Goal: Transaction & Acquisition: Obtain resource

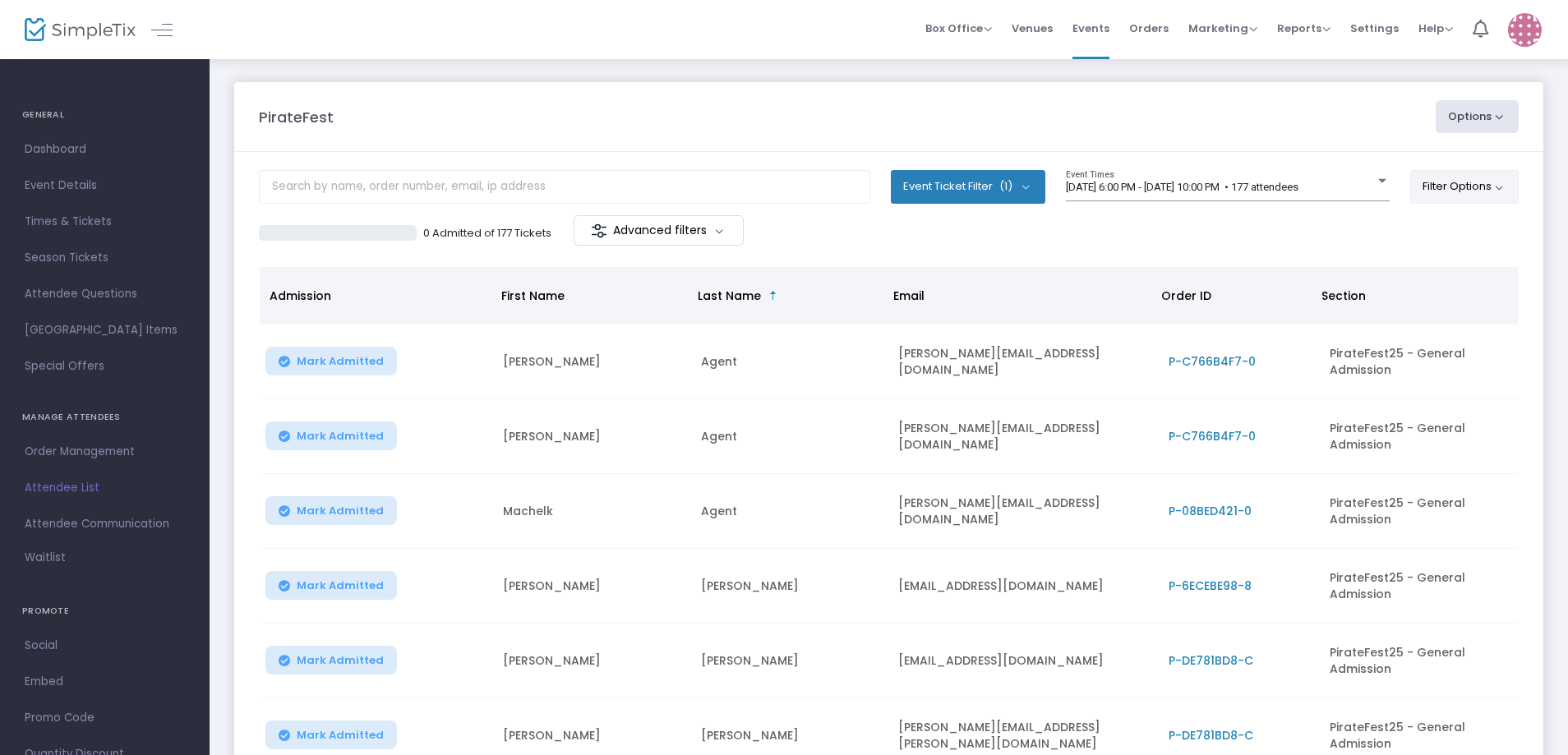
click at [1459, 183] on button "Filter Options" at bounding box center [1464, 187] width 109 height 33
click at [62, 448] on span "Order Management" at bounding box center [105, 452] width 161 height 21
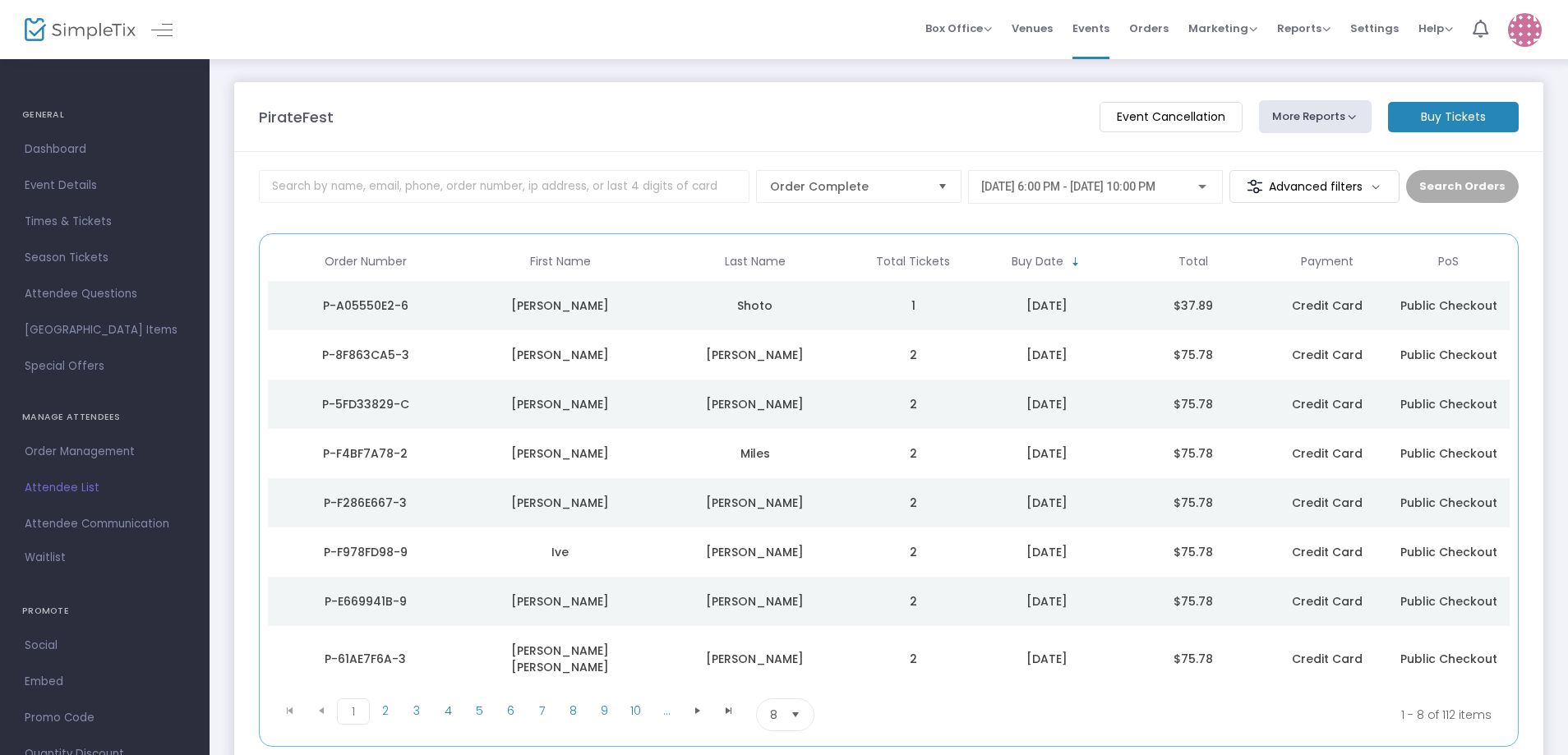
click at [1366, 119] on button "More Reports" at bounding box center [1315, 117] width 113 height 33
click at [70, 487] on span "Attendee List" at bounding box center [105, 488] width 161 height 21
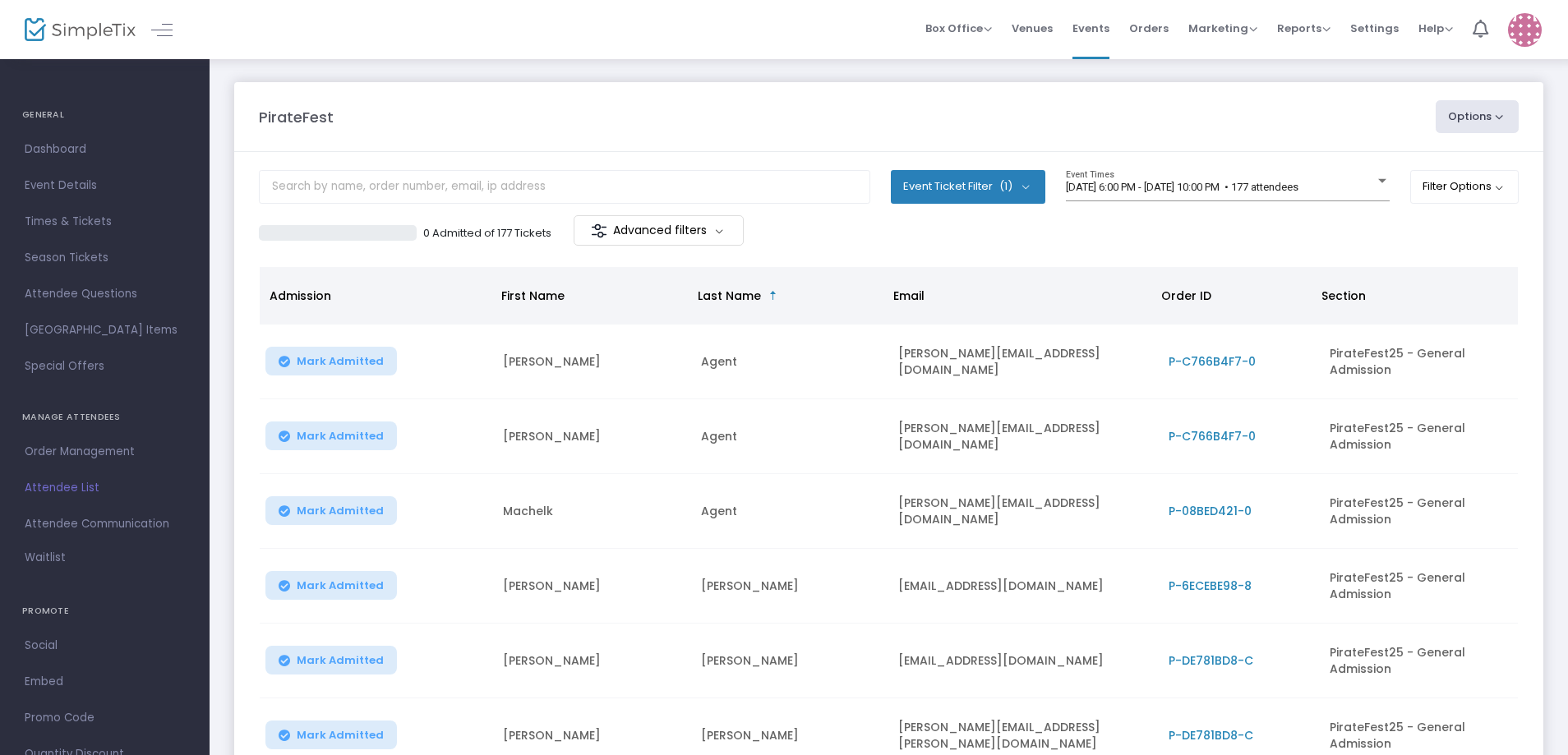
click at [1502, 117] on button "Options" at bounding box center [1478, 117] width 84 height 33
click at [56, 452] on span "Order Management" at bounding box center [105, 452] width 161 height 21
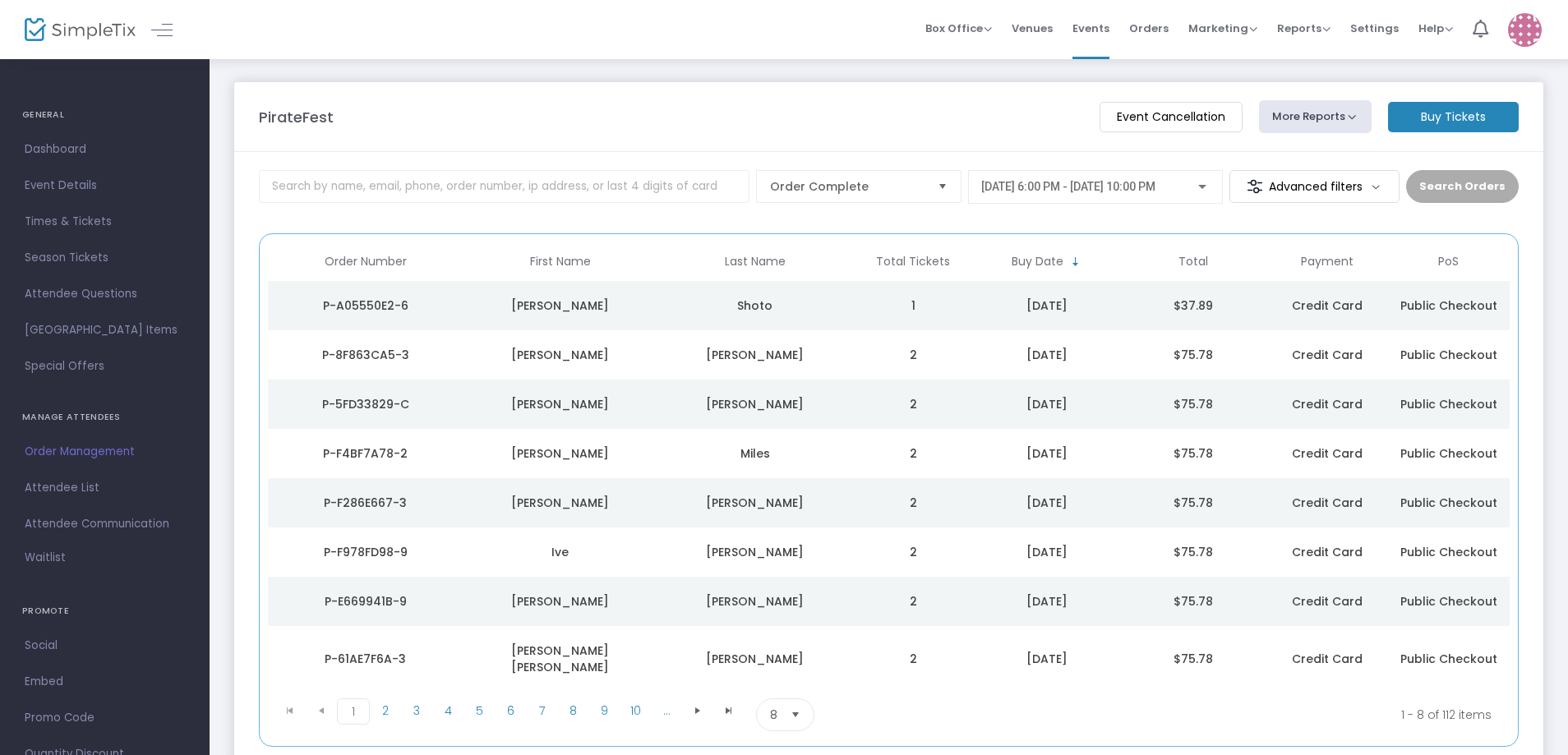
click at [1361, 123] on button "More Reports" at bounding box center [1315, 117] width 113 height 33
click at [1261, 136] on ul "Square Merchandise Report Export Sales Report Export Order List Refund Report" at bounding box center [1346, 204] width 172 height 139
click at [1373, 186] on m-button "Advanced filters" at bounding box center [1315, 187] width 170 height 33
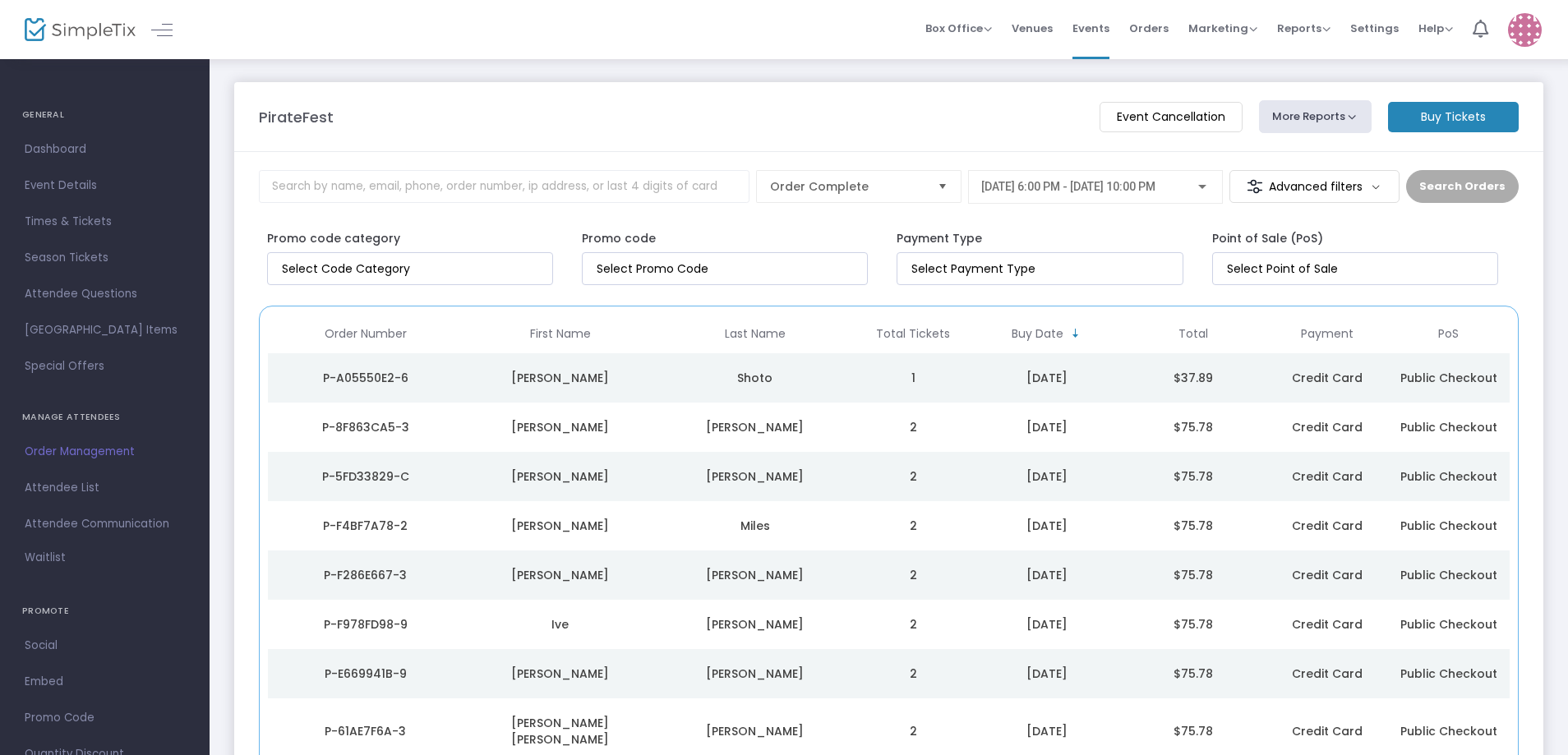
click at [1373, 186] on m-button "Advanced filters" at bounding box center [1315, 187] width 170 height 33
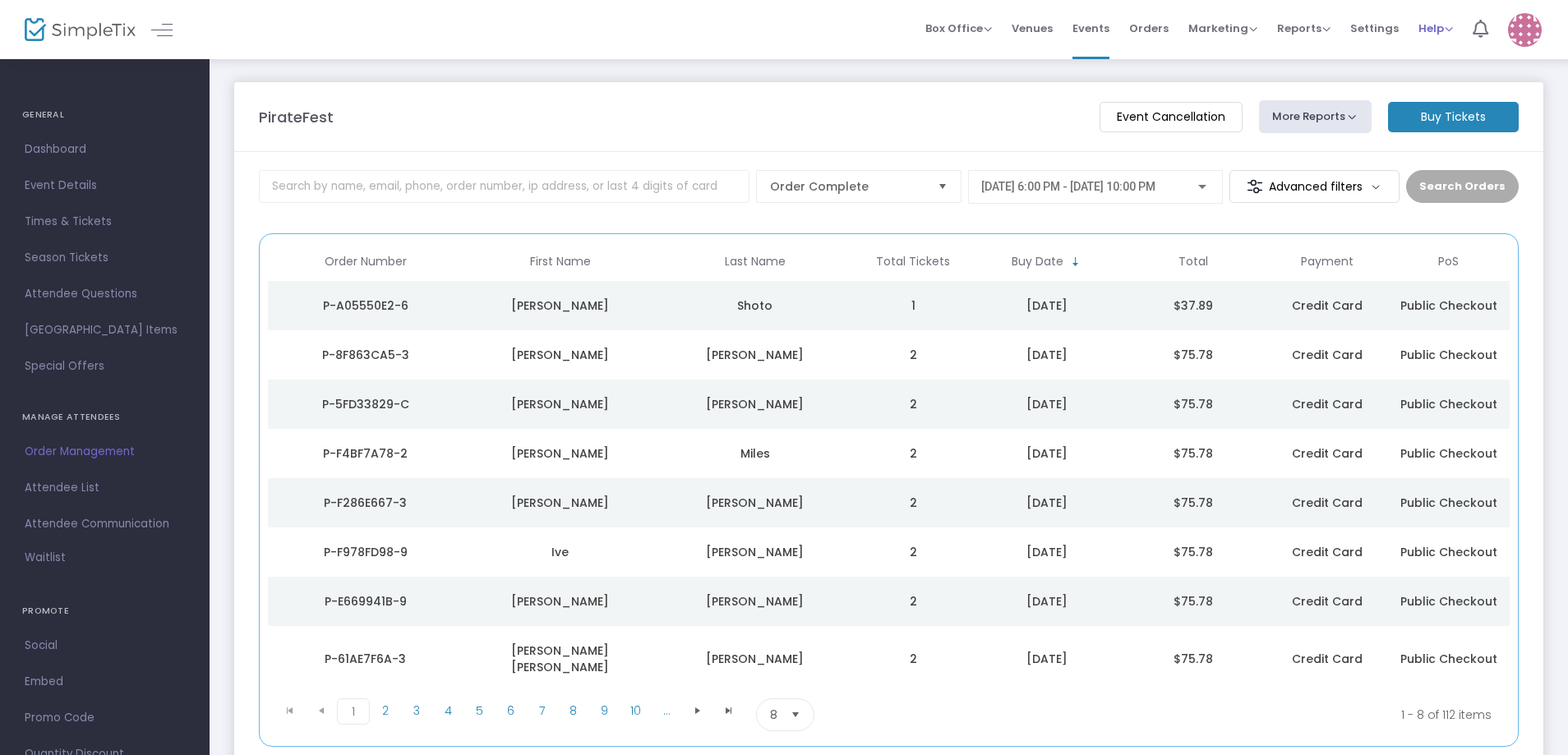
click at [1437, 29] on span "Help" at bounding box center [1436, 28] width 35 height 15
click at [1448, 92] on li "Contact Support" at bounding box center [1479, 87] width 121 height 32
click at [54, 487] on span "Attendee List" at bounding box center [105, 488] width 161 height 21
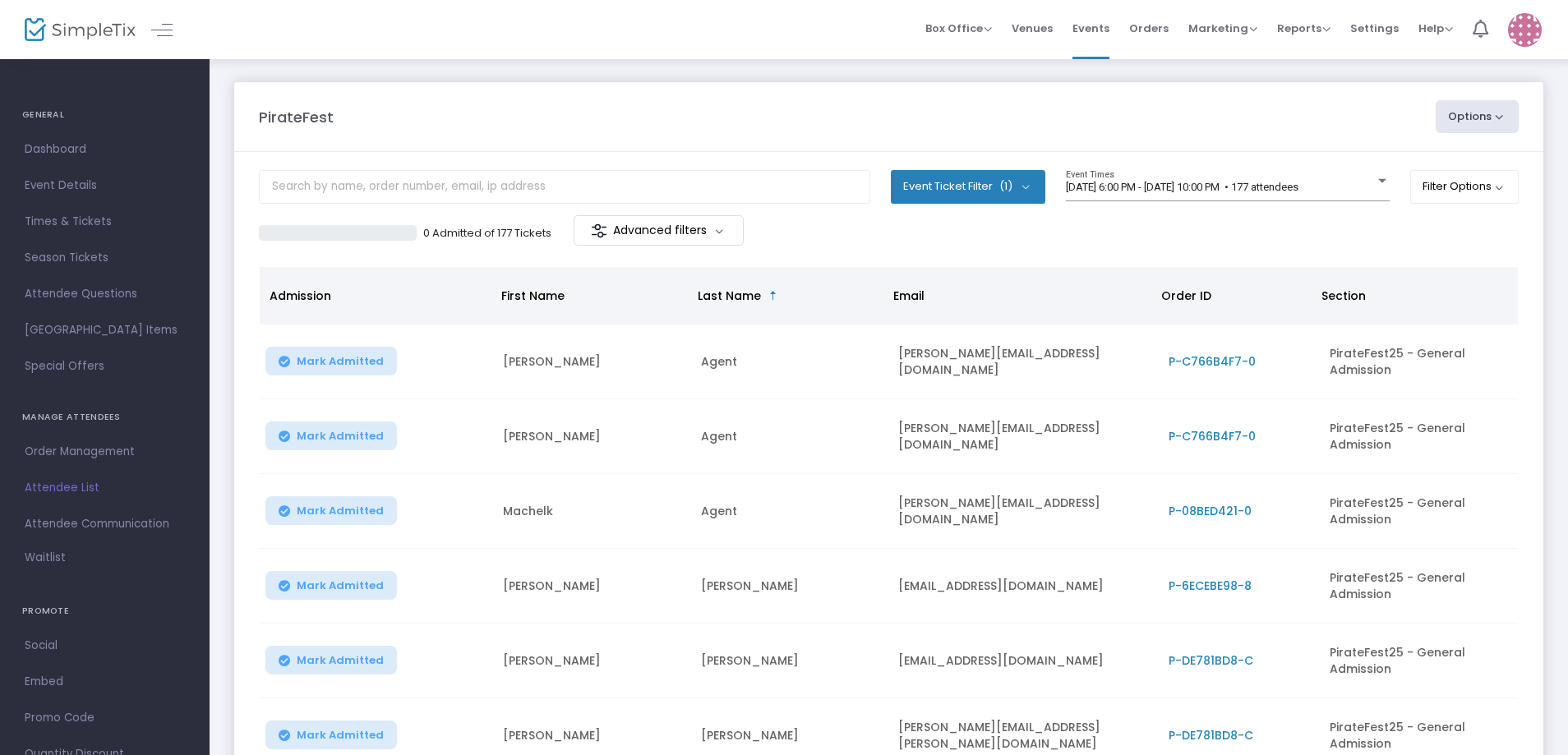
click at [1475, 110] on button "Options" at bounding box center [1478, 117] width 84 height 33
click at [1405, 161] on li "Export List" at bounding box center [1432, 166] width 151 height 32
radio input "false"
radio input "true"
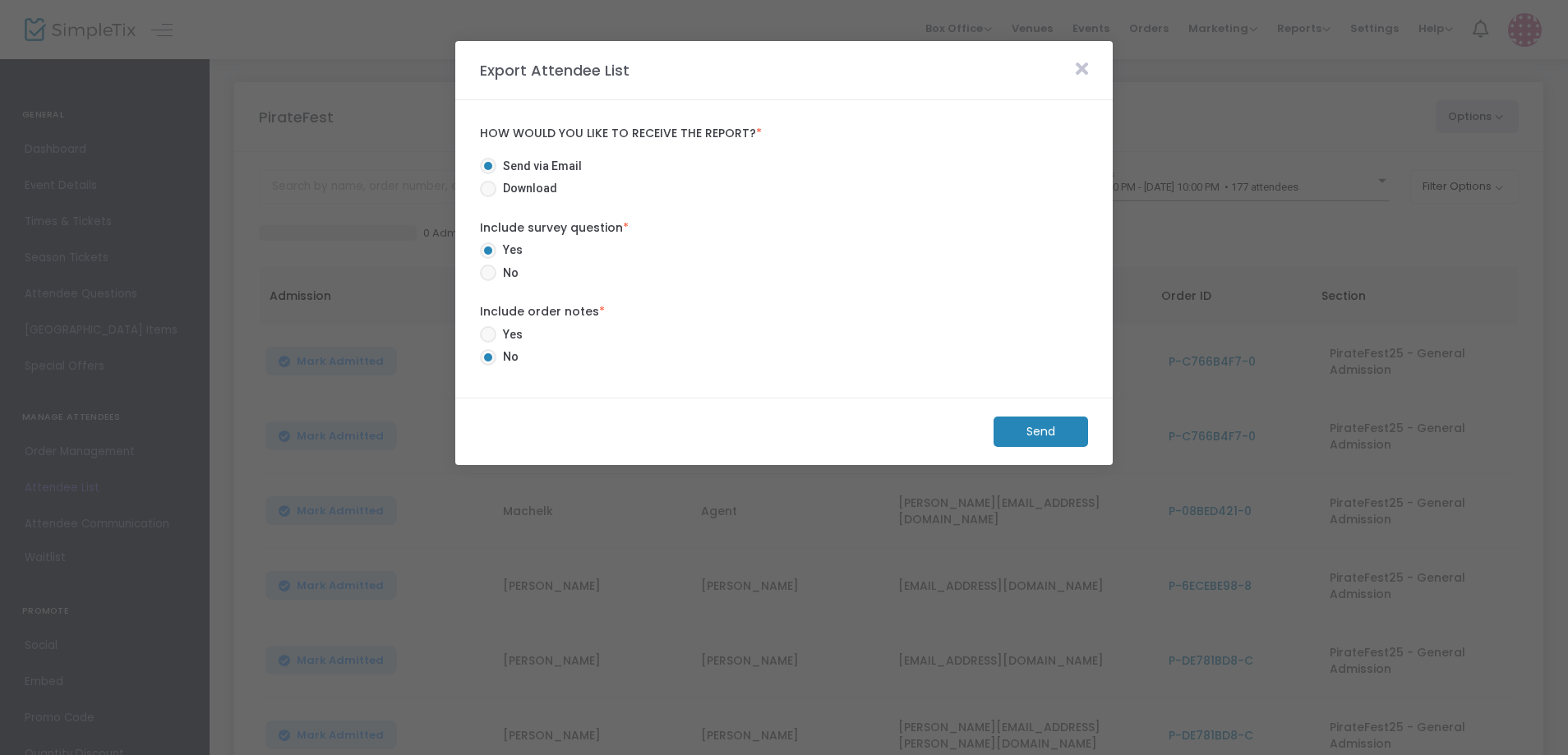
click at [489, 189] on span at bounding box center [488, 189] width 16 height 16
click at [488, 197] on input "Download" at bounding box center [488, 197] width 1 height 1
radio input "true"
click at [491, 333] on span at bounding box center [488, 334] width 16 height 16
click at [488, 343] on input "Yes" at bounding box center [488, 343] width 1 height 1
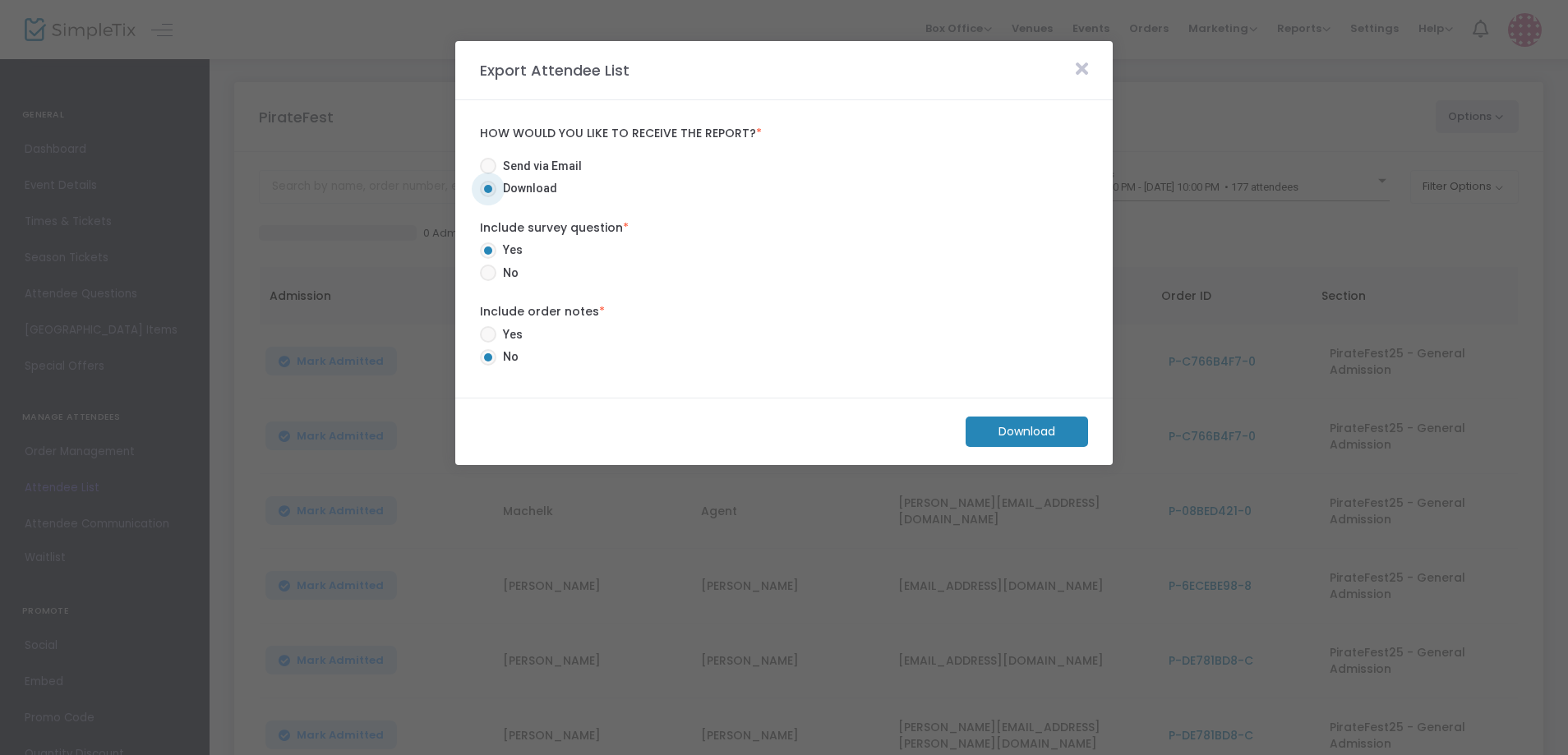
radio input "true"
click at [1008, 427] on m-button "Download" at bounding box center [1027, 432] width 123 height 30
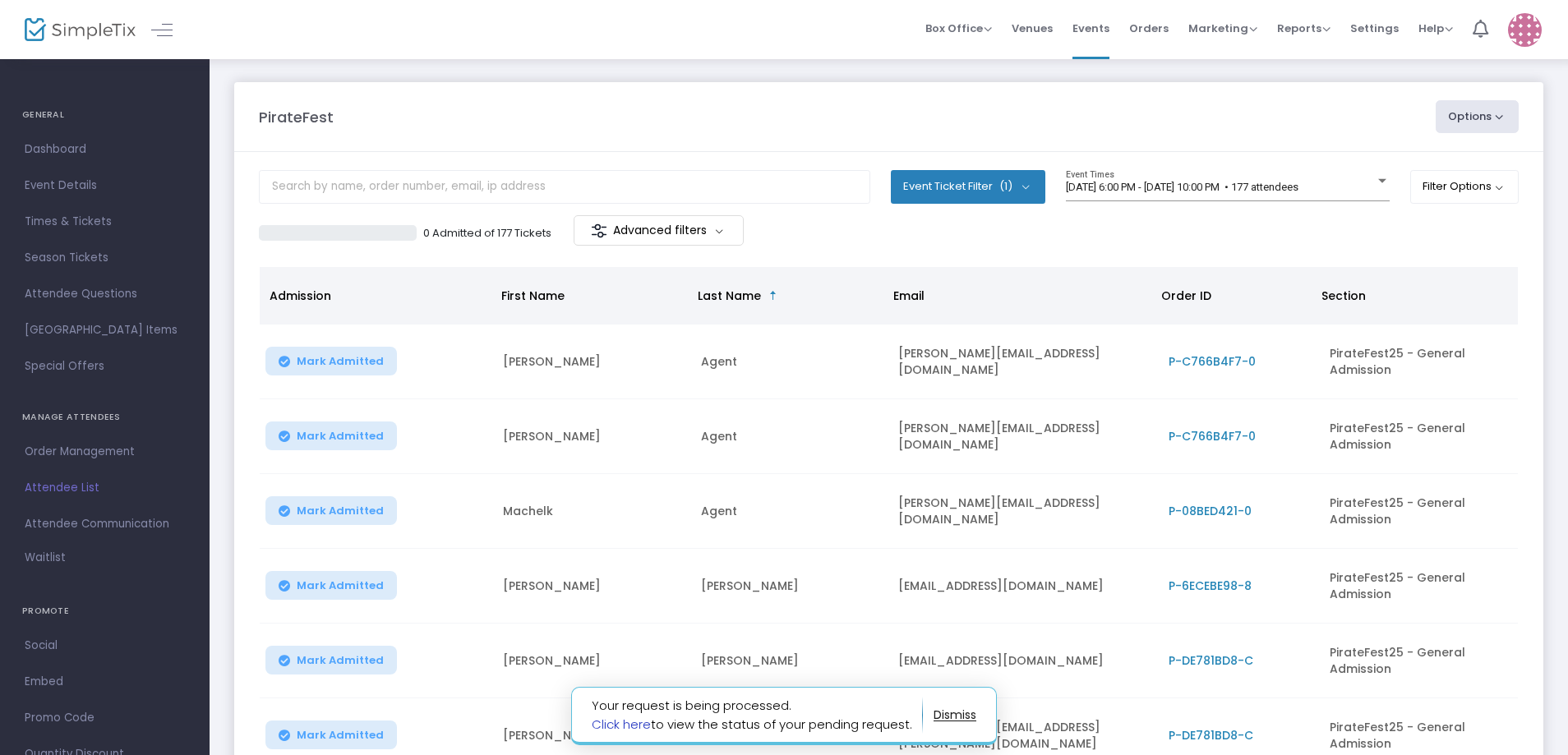
click at [630, 721] on link "Click here" at bounding box center [620, 725] width 59 height 17
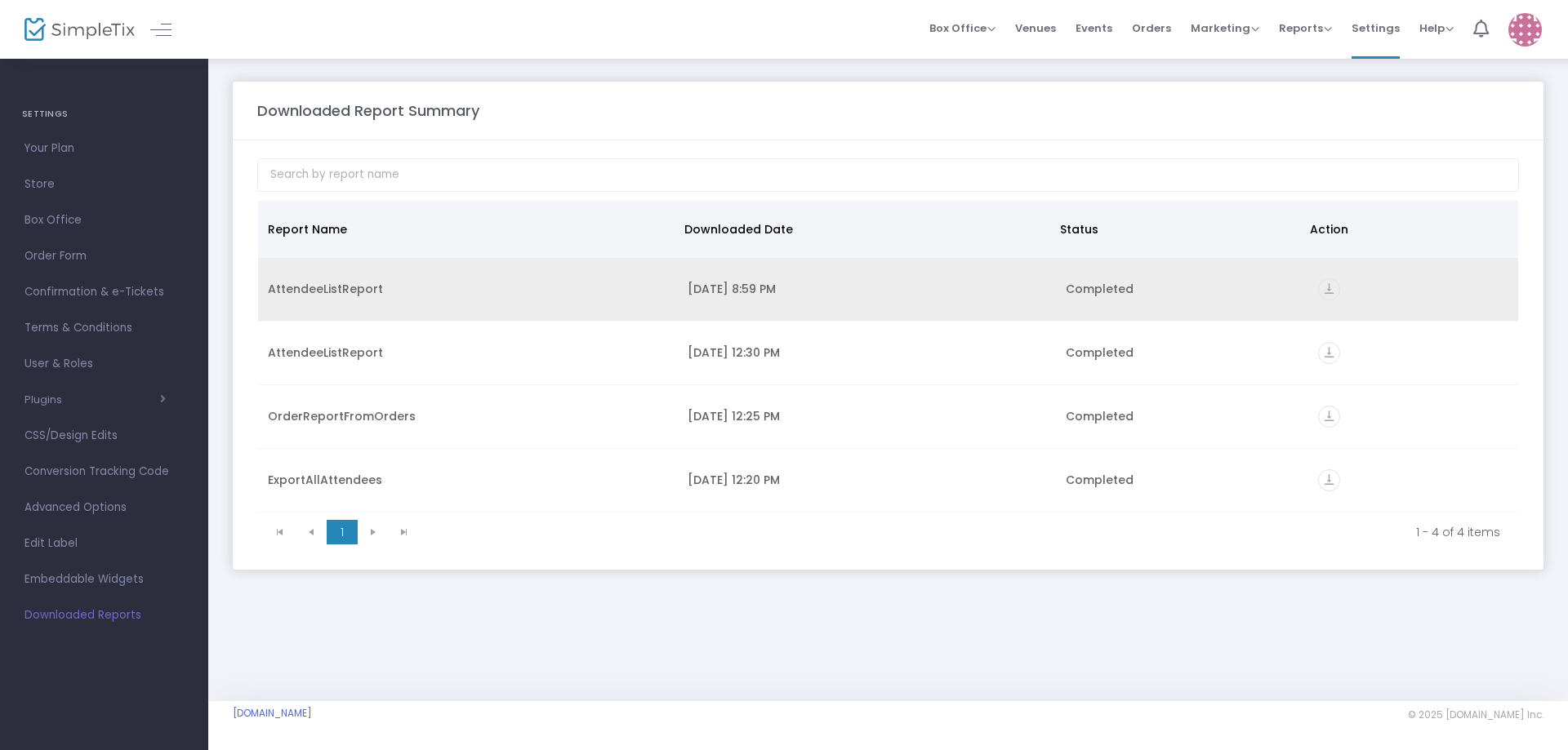
click at [1333, 289] on icon "vertical_align_bottom" at bounding box center [1329, 289] width 22 height 22
